Goal: Find specific page/section

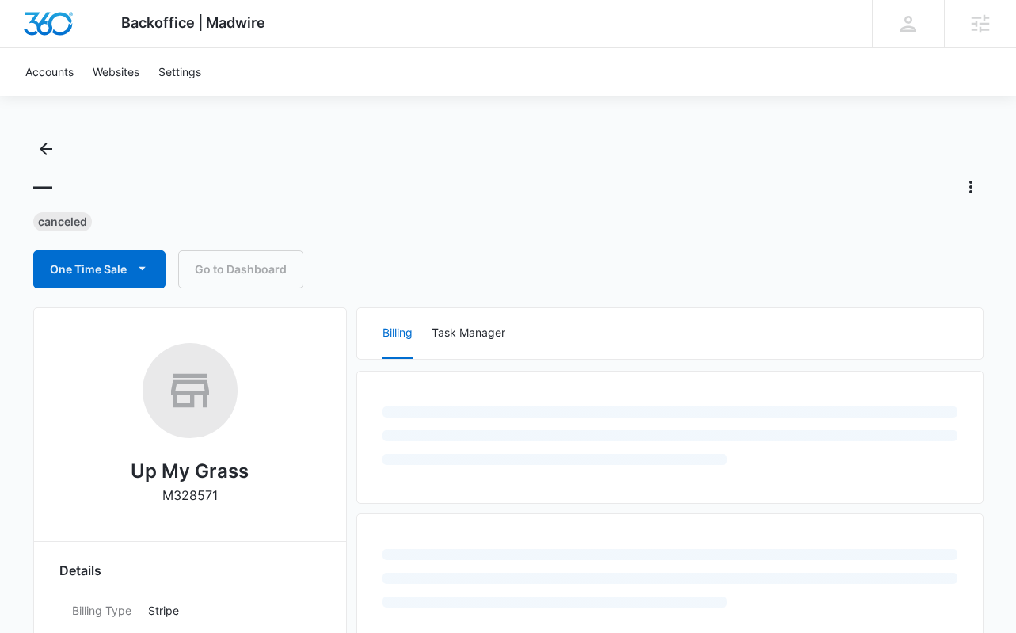
scroll to position [23, 0]
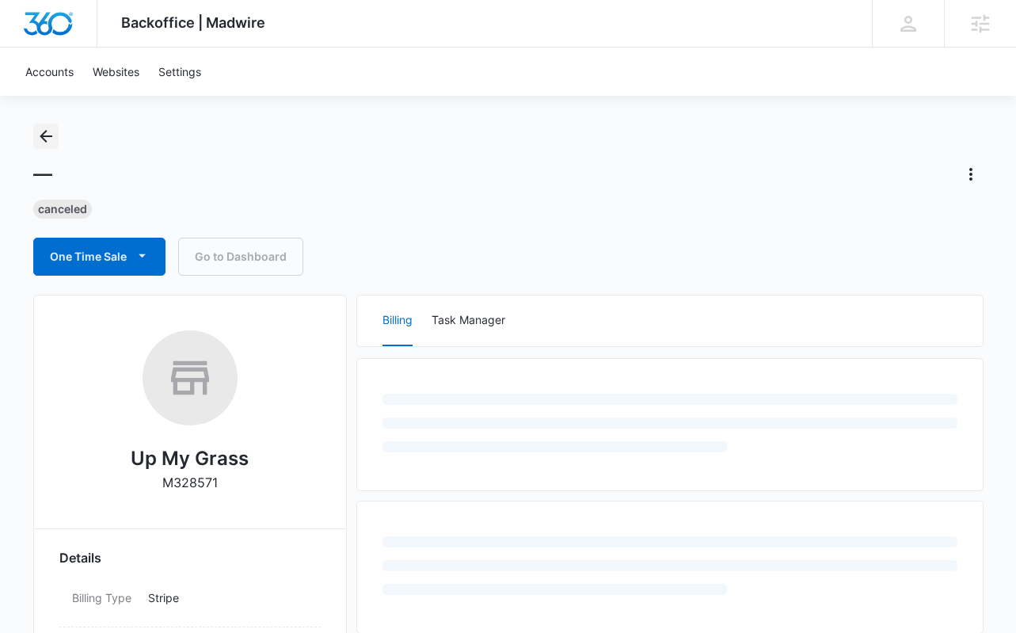
click at [51, 141] on icon "Back" at bounding box center [45, 136] width 19 height 19
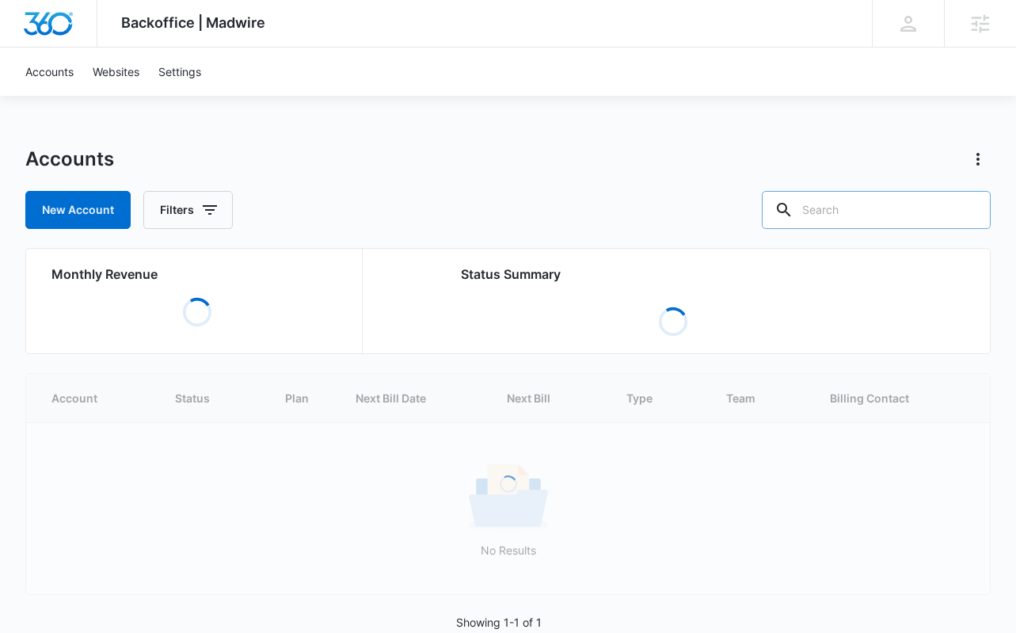
click at [915, 213] on input "text" at bounding box center [876, 210] width 229 height 38
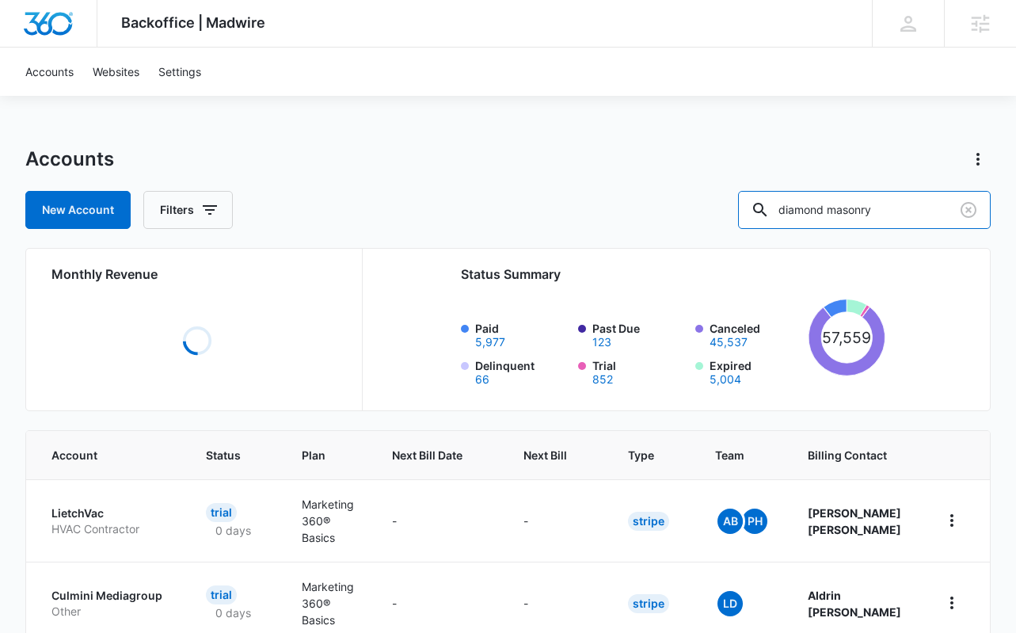
type input "diamond masonry"
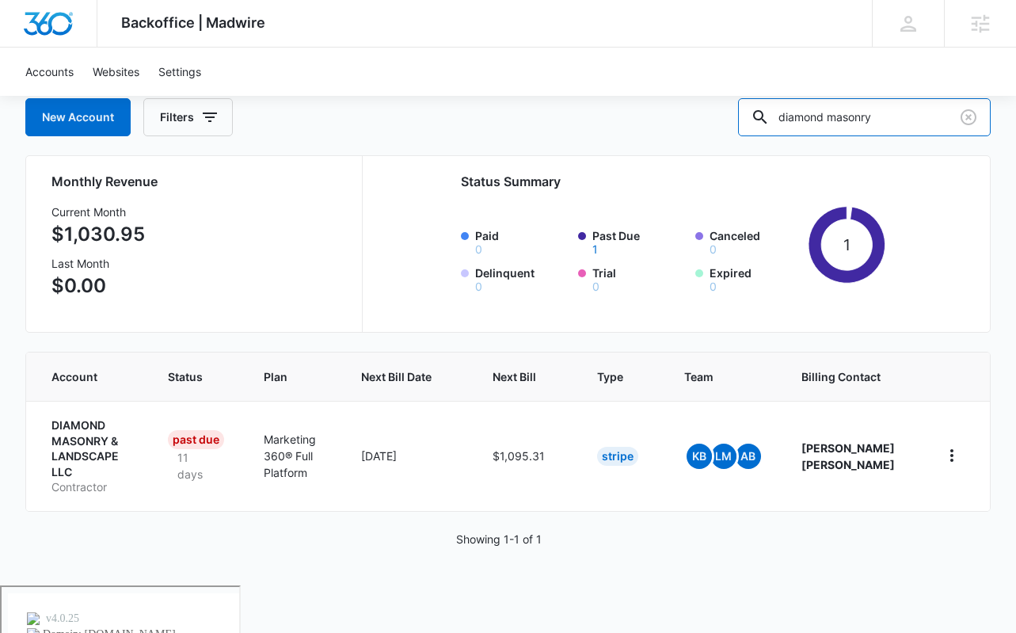
scroll to position [45, 0]
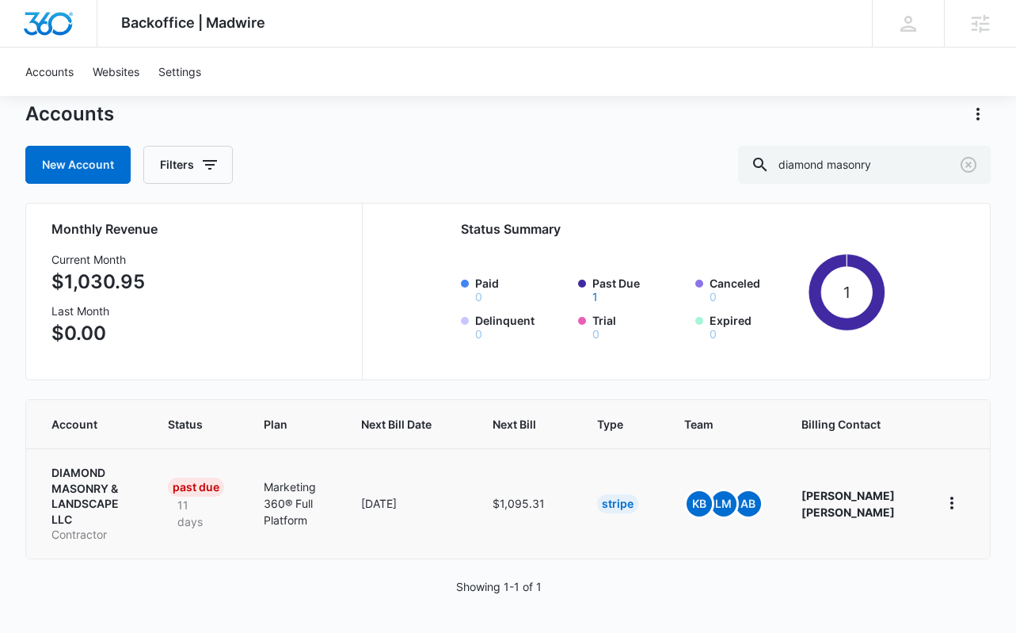
click at [65, 478] on p "DIAMOND MASONRY & LANDSCAPE LLC" at bounding box center [90, 496] width 78 height 62
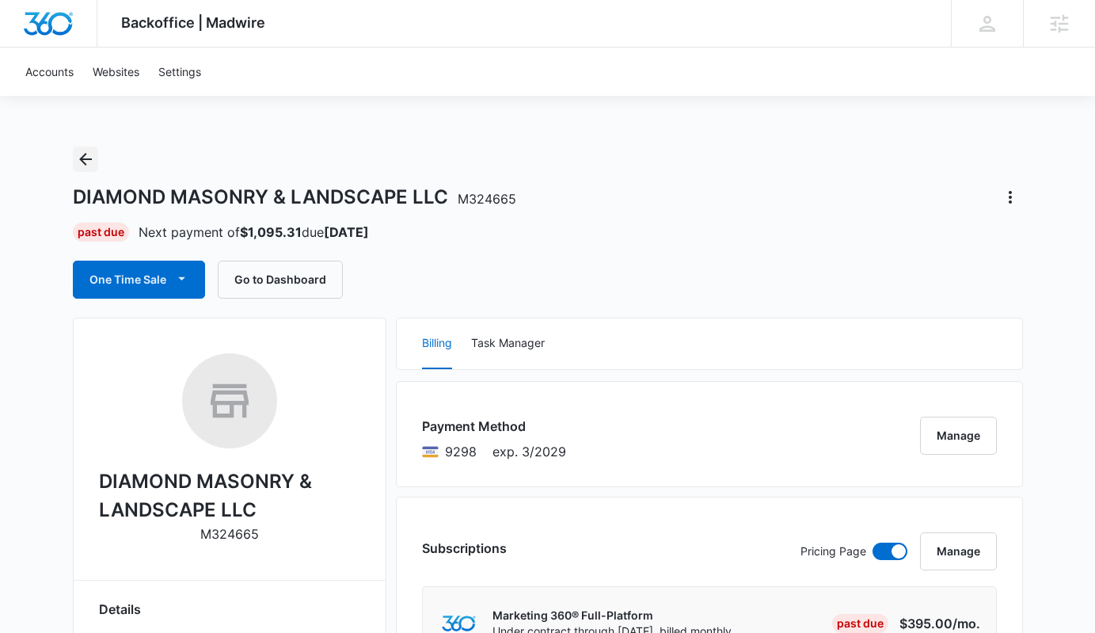
click at [82, 169] on button "Back" at bounding box center [85, 159] width 25 height 25
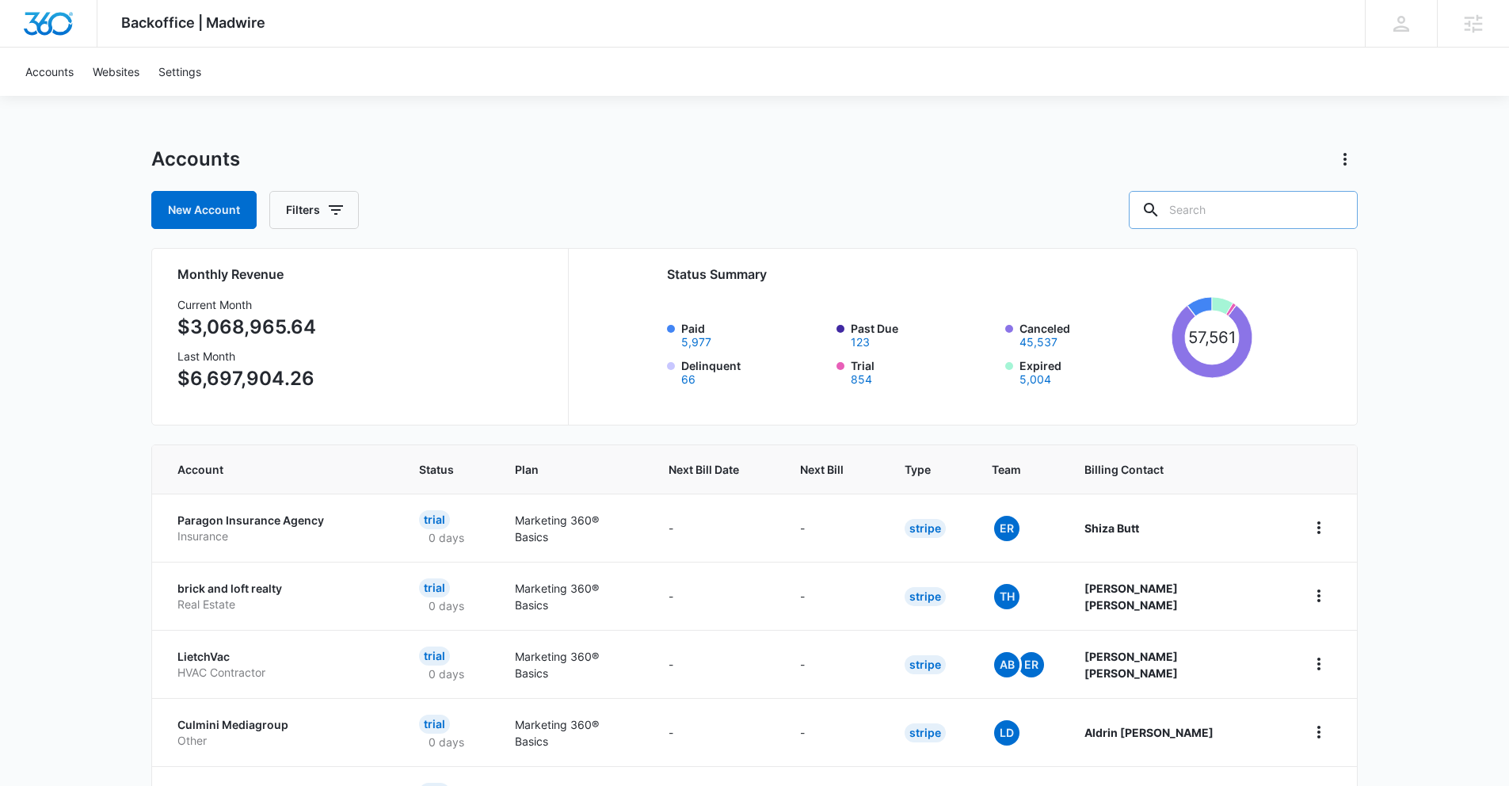
click at [1027, 209] on input "text" at bounding box center [1243, 210] width 229 height 38
type input "diamond masonry"
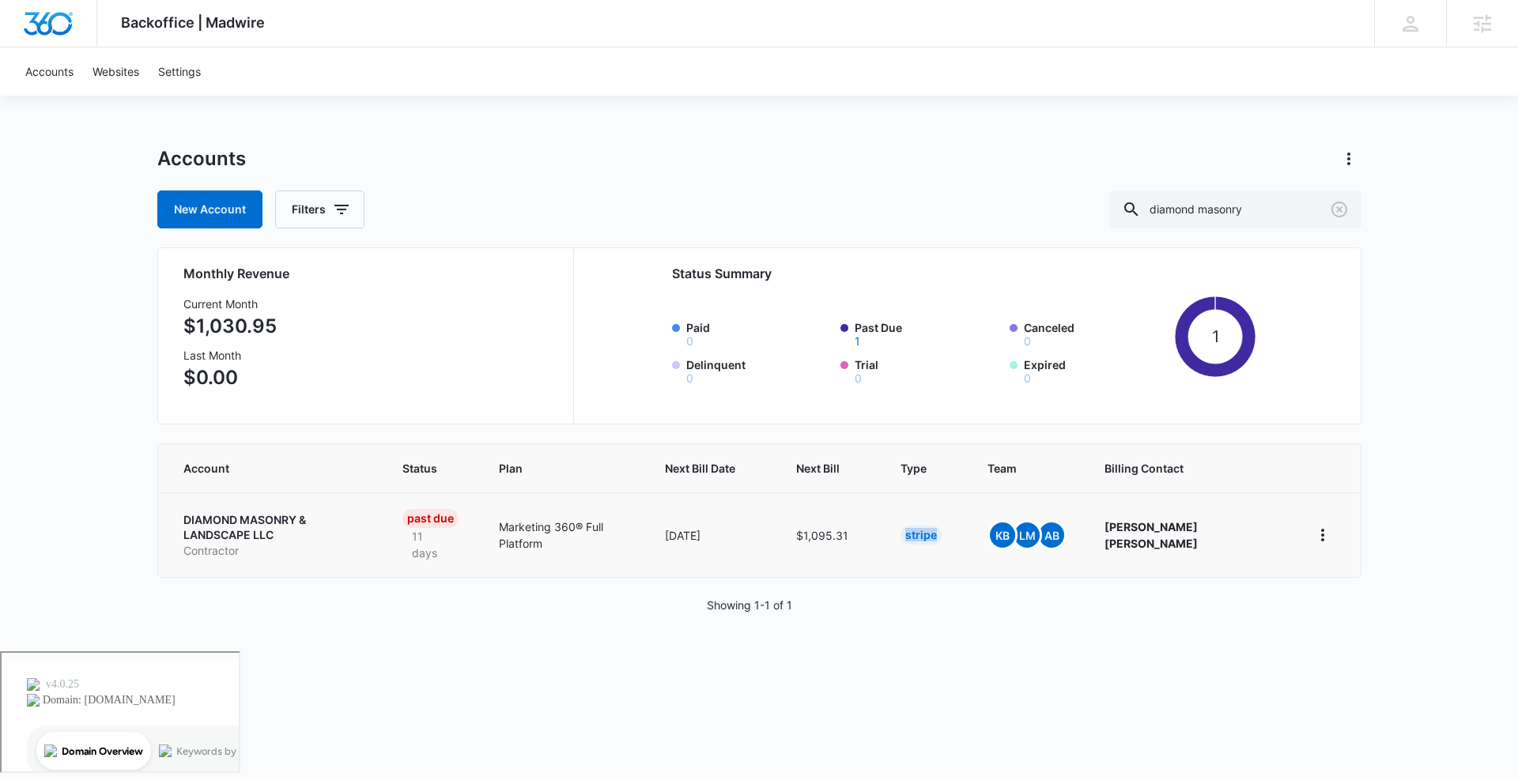
drag, startPoint x: 933, startPoint y: 520, endPoint x: 968, endPoint y: 538, distance: 39.4
click at [968, 543] on td "Stripe" at bounding box center [924, 534] width 87 height 85
click at [941, 534] on div "Stripe" at bounding box center [920, 535] width 41 height 19
drag, startPoint x: 963, startPoint y: 534, endPoint x: 960, endPoint y: 602, distance: 68.1
click at [961, 602] on div "Accounts New Account Filters diamond masonry Monthly Revenue Current Month $1,0…" at bounding box center [759, 399] width 1204 height 505
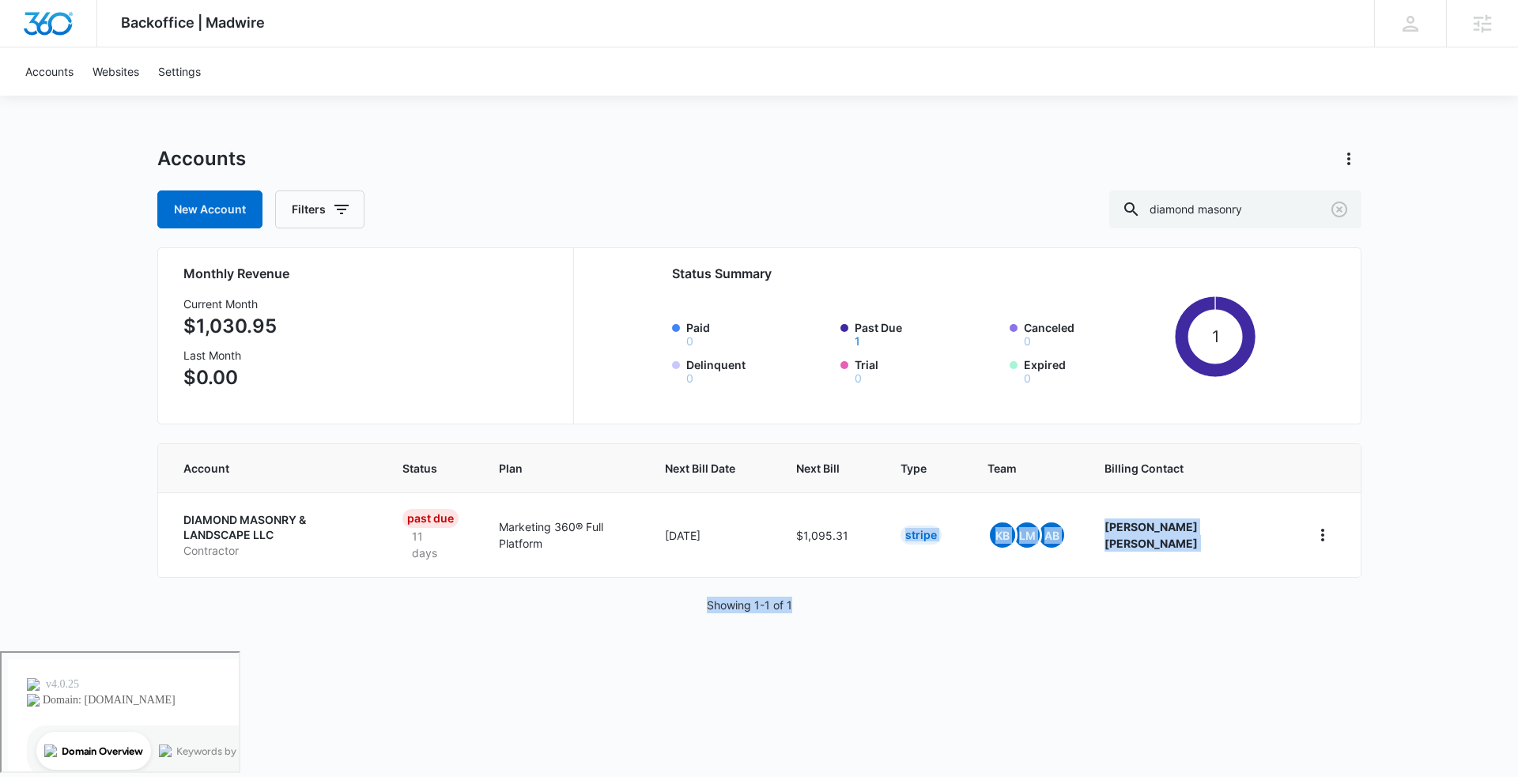
click at [956, 573] on div "Accounts New Account Filters diamond masonry Monthly Revenue Current Month $1,0…" at bounding box center [759, 399] width 1204 height 505
drag, startPoint x: 963, startPoint y: 530, endPoint x: 1158, endPoint y: 554, distance: 196.5
click at [1157, 554] on tr "DIAMOND MASONRY & LANDSCAPE LLC Contractor Past Due 11 days Marketing 360® Full…" at bounding box center [759, 534] width 1203 height 85
click at [1208, 553] on td "CANDELARIO MENDOZA" at bounding box center [1187, 534] width 205 height 85
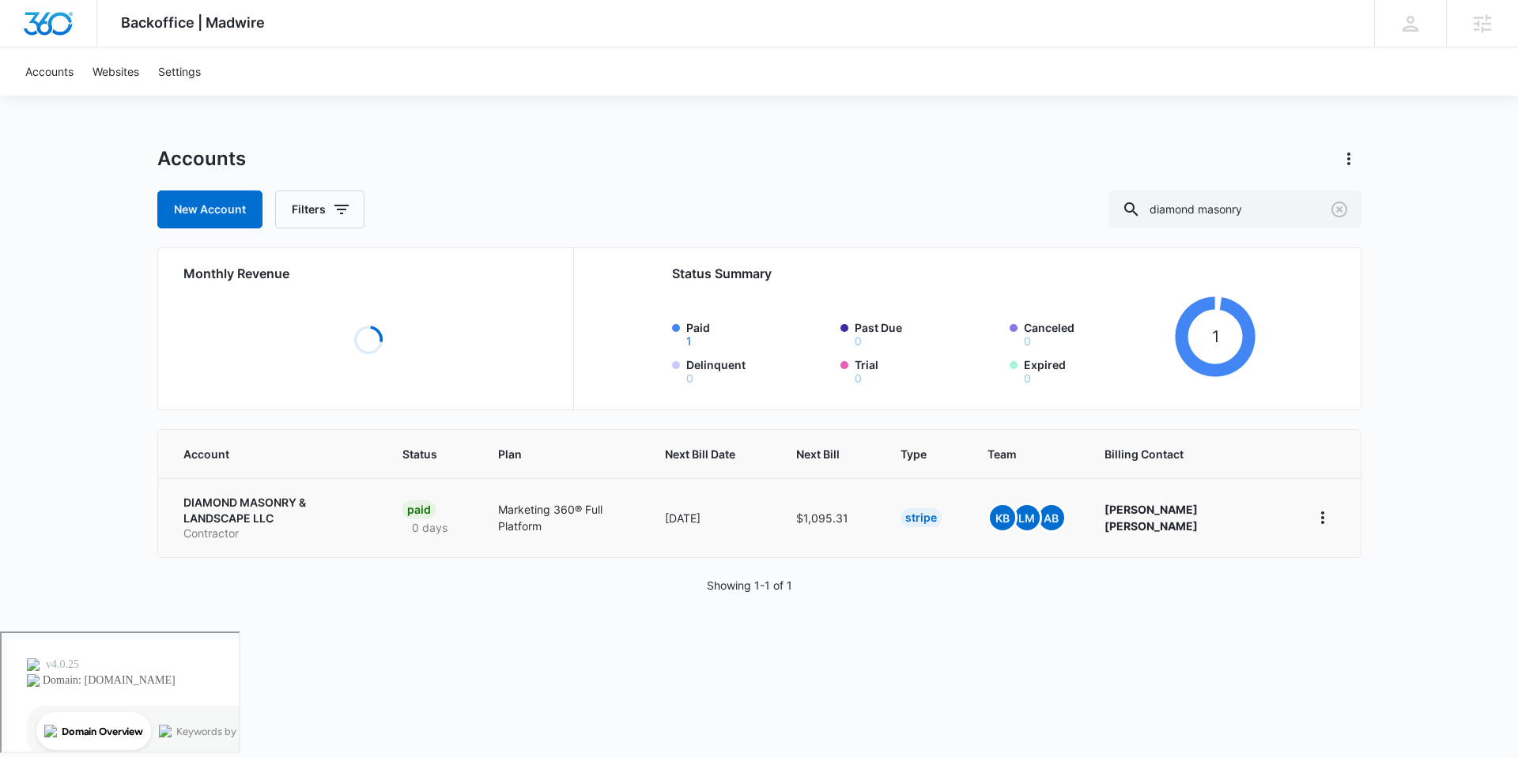
click at [302, 498] on td "DIAMOND MASONRY & LANDSCAPE LLC Contractor" at bounding box center [270, 517] width 227 height 79
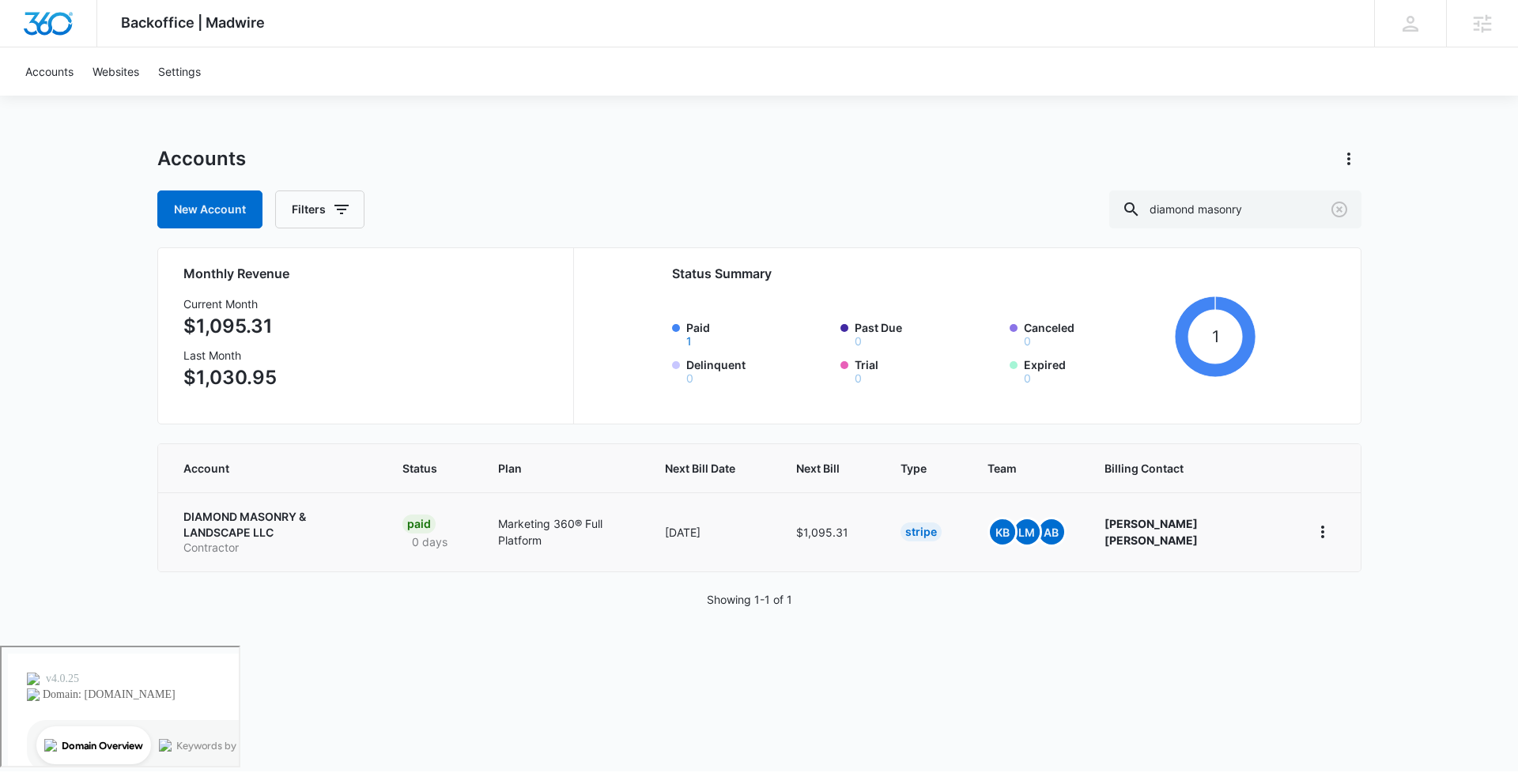
click at [340, 516] on p "DIAMOND MASONRY & LANDSCAPE LLC" at bounding box center [274, 524] width 182 height 31
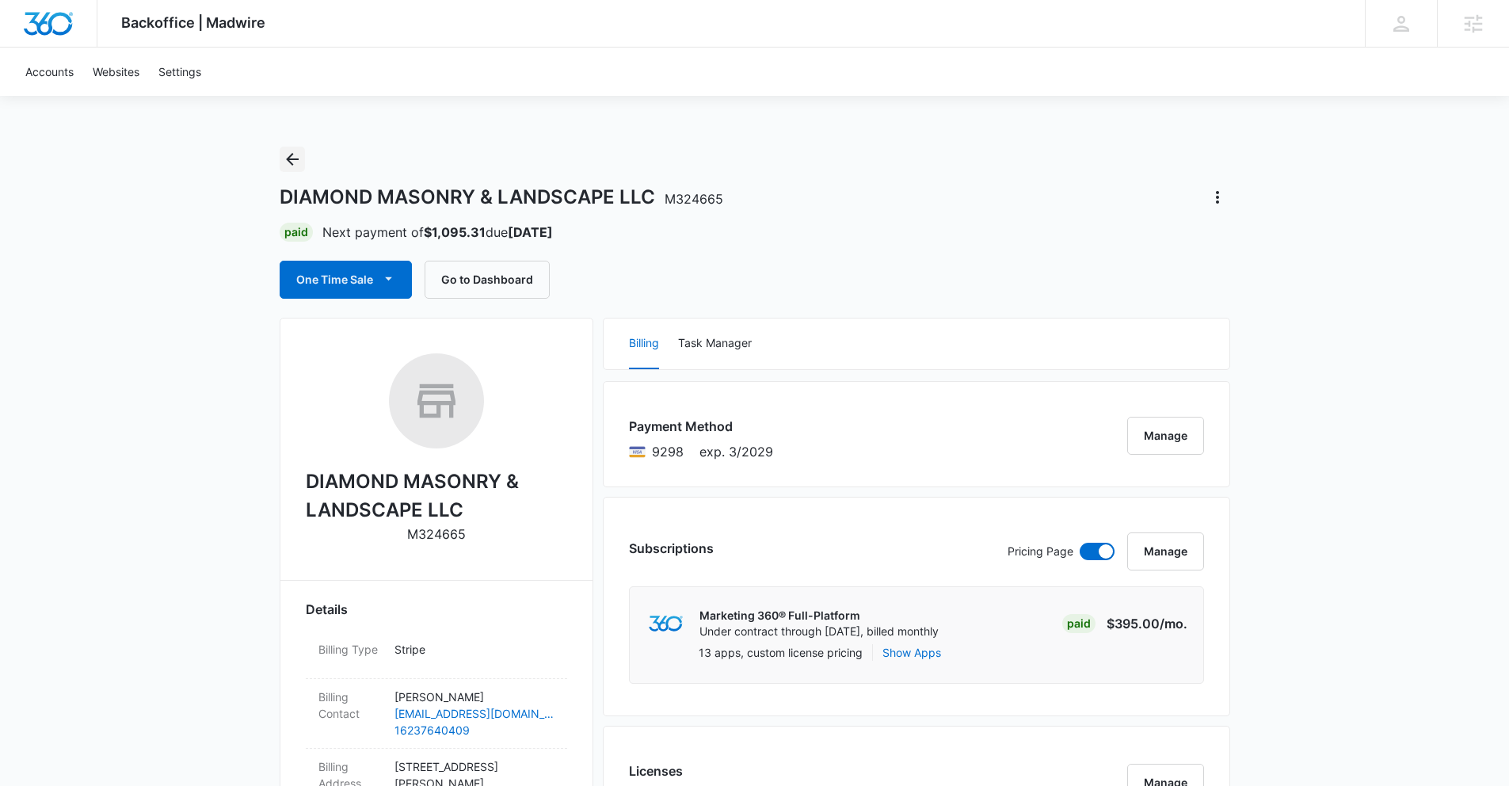
click at [291, 161] on icon "Back" at bounding box center [292, 159] width 19 height 19
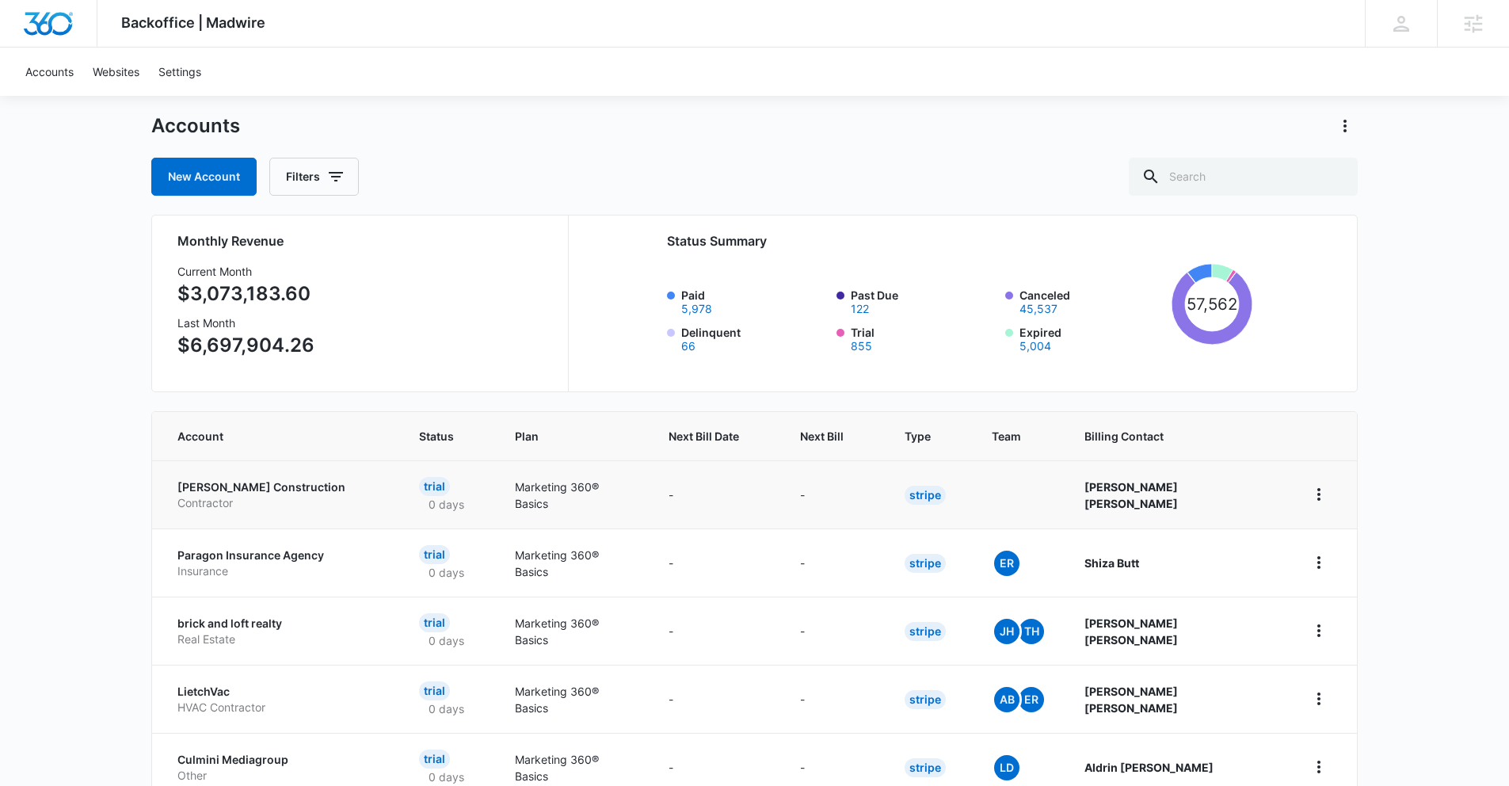
scroll to position [76, 0]
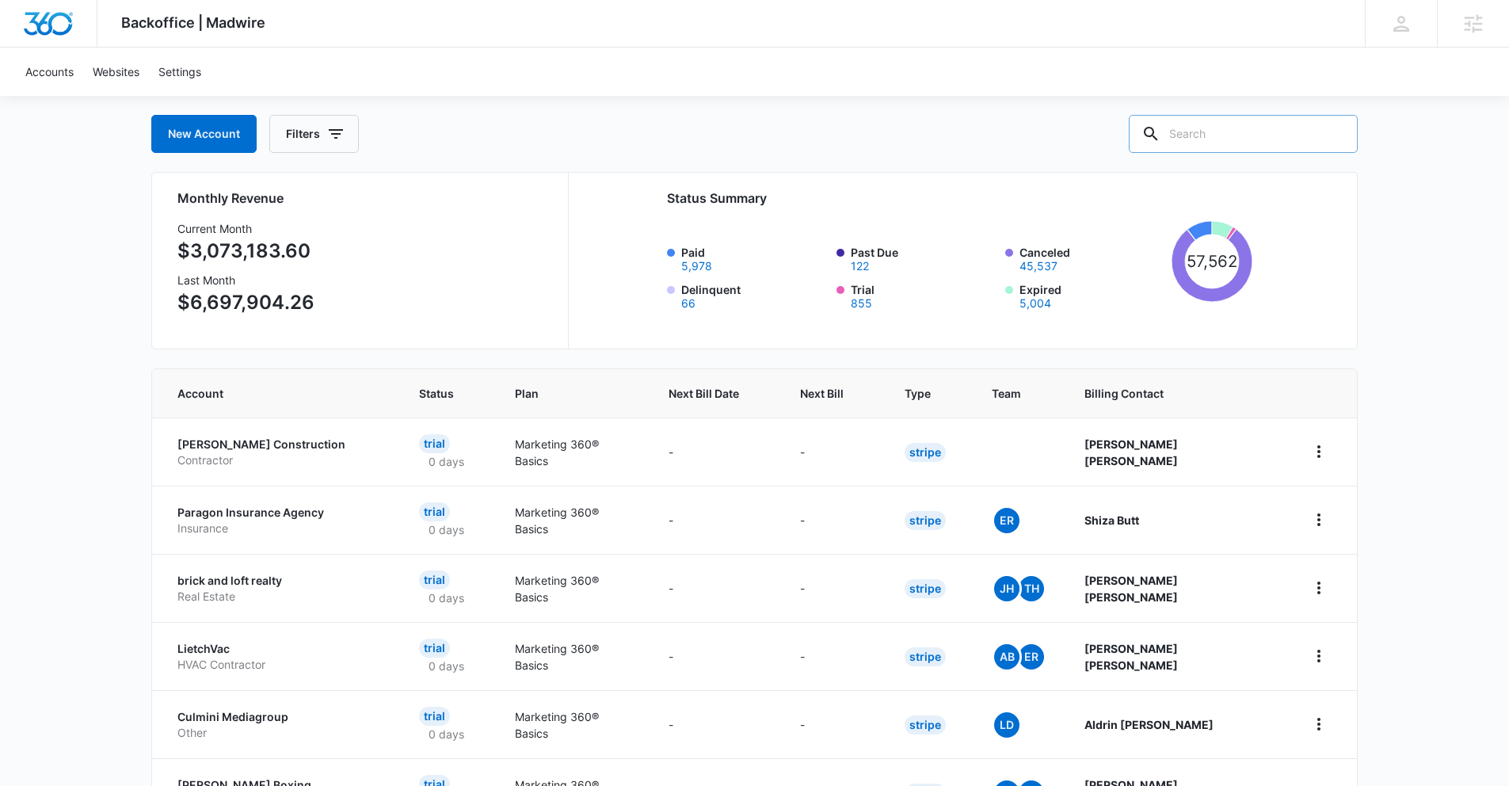
click at [1163, 147] on div at bounding box center [1150, 134] width 25 height 38
click at [1231, 130] on input "text" at bounding box center [1243, 134] width 229 height 38
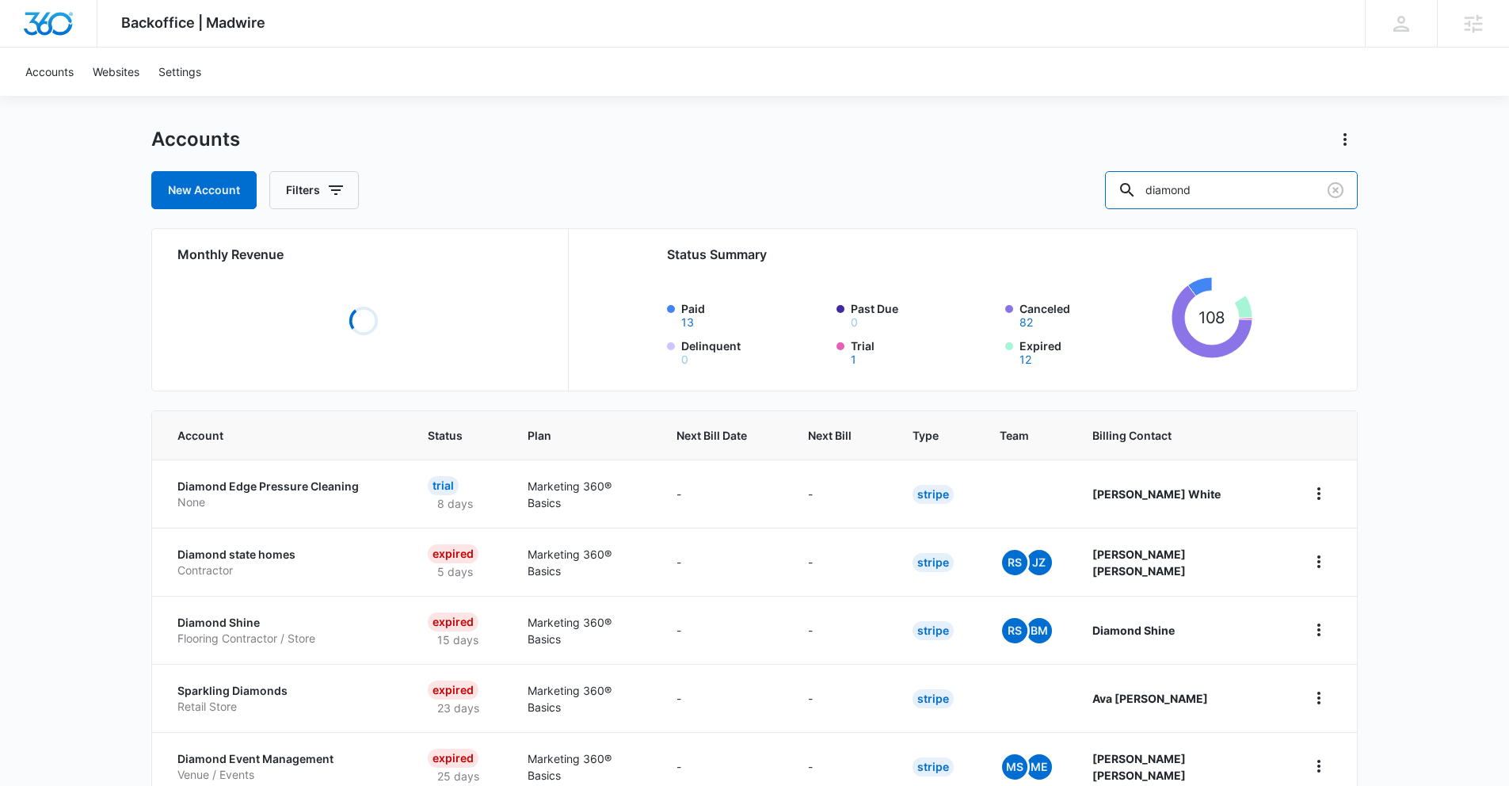
scroll to position [48, 0]
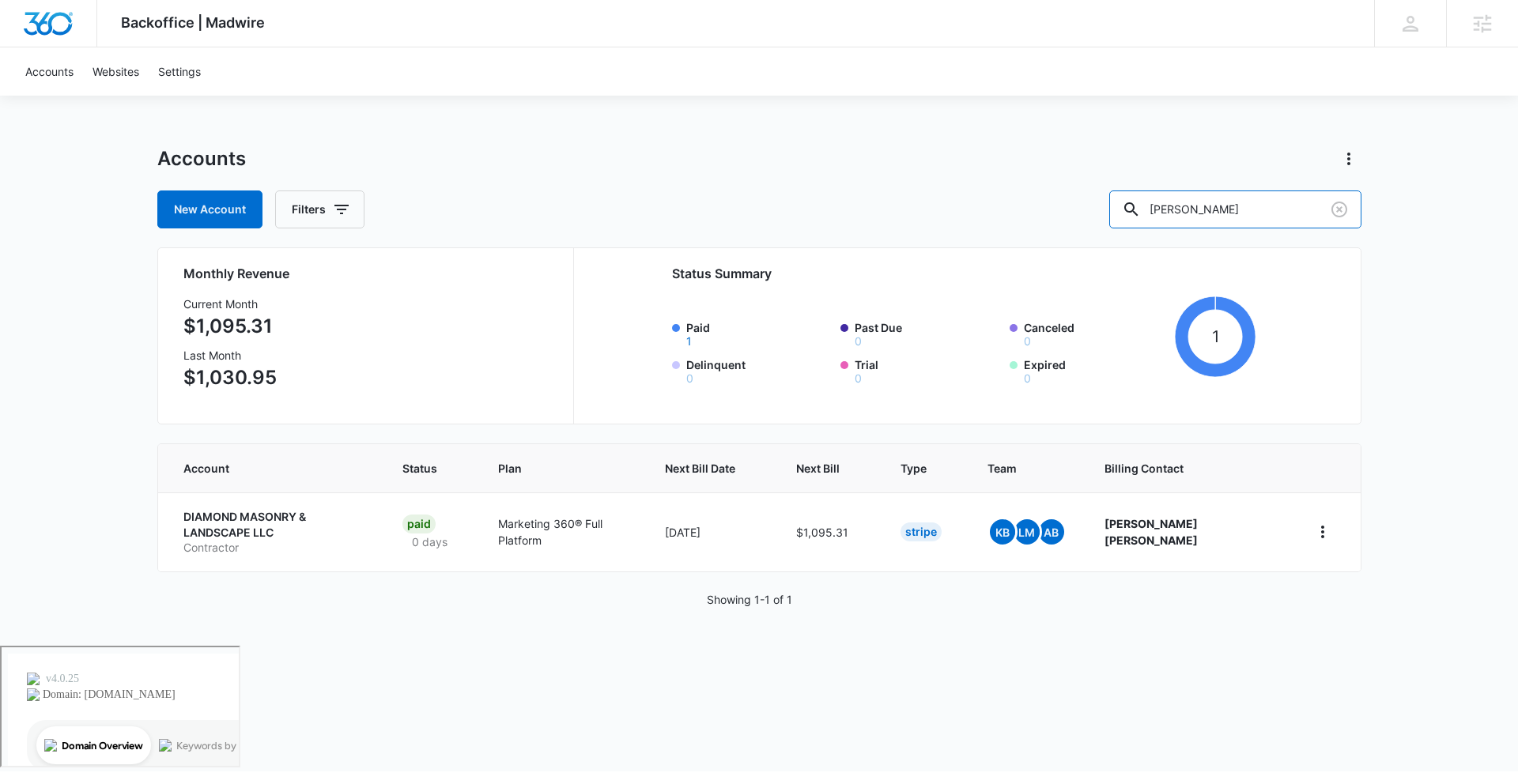
drag, startPoint x: 1301, startPoint y: 207, endPoint x: 994, endPoint y: 200, distance: 307.1
click at [994, 200] on div "New Account Filters [PERSON_NAME]" at bounding box center [759, 209] width 1204 height 38
type input "dream building"
